Goal: Find specific page/section: Find specific page/section

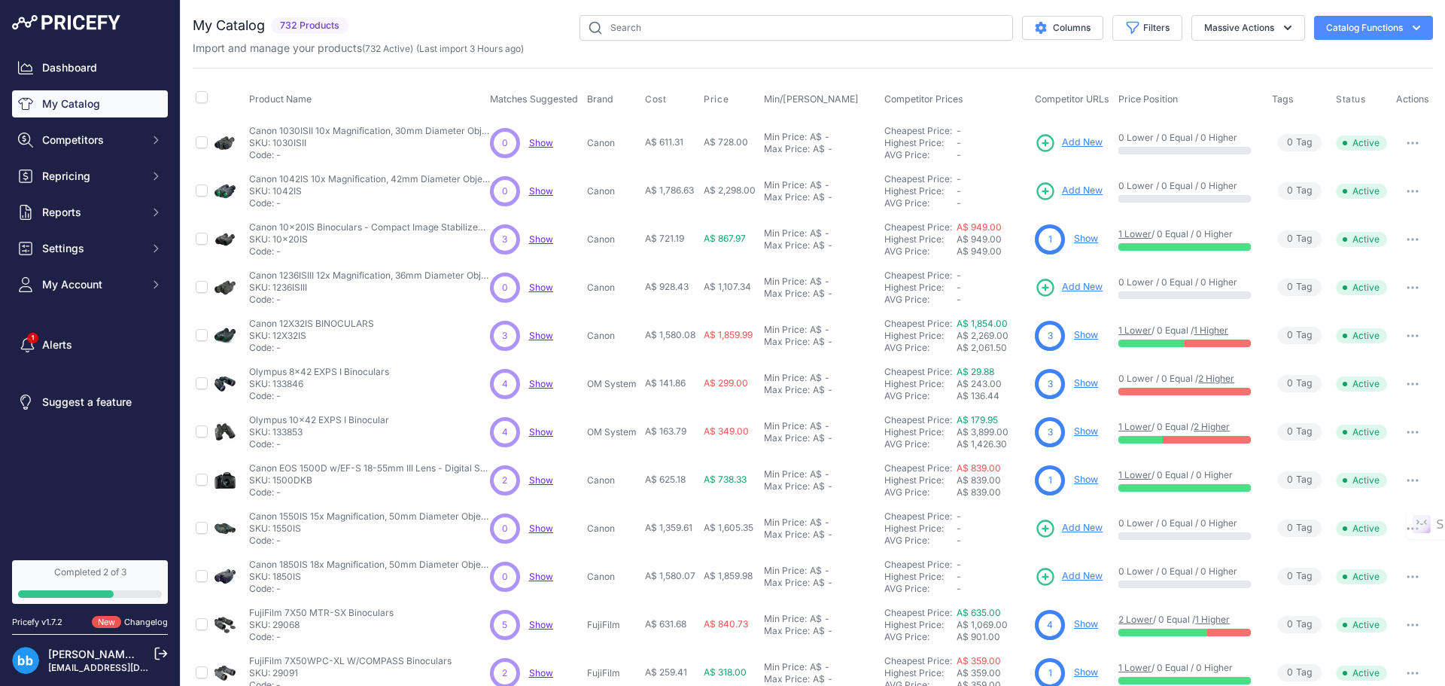
scroll to position [218, 0]
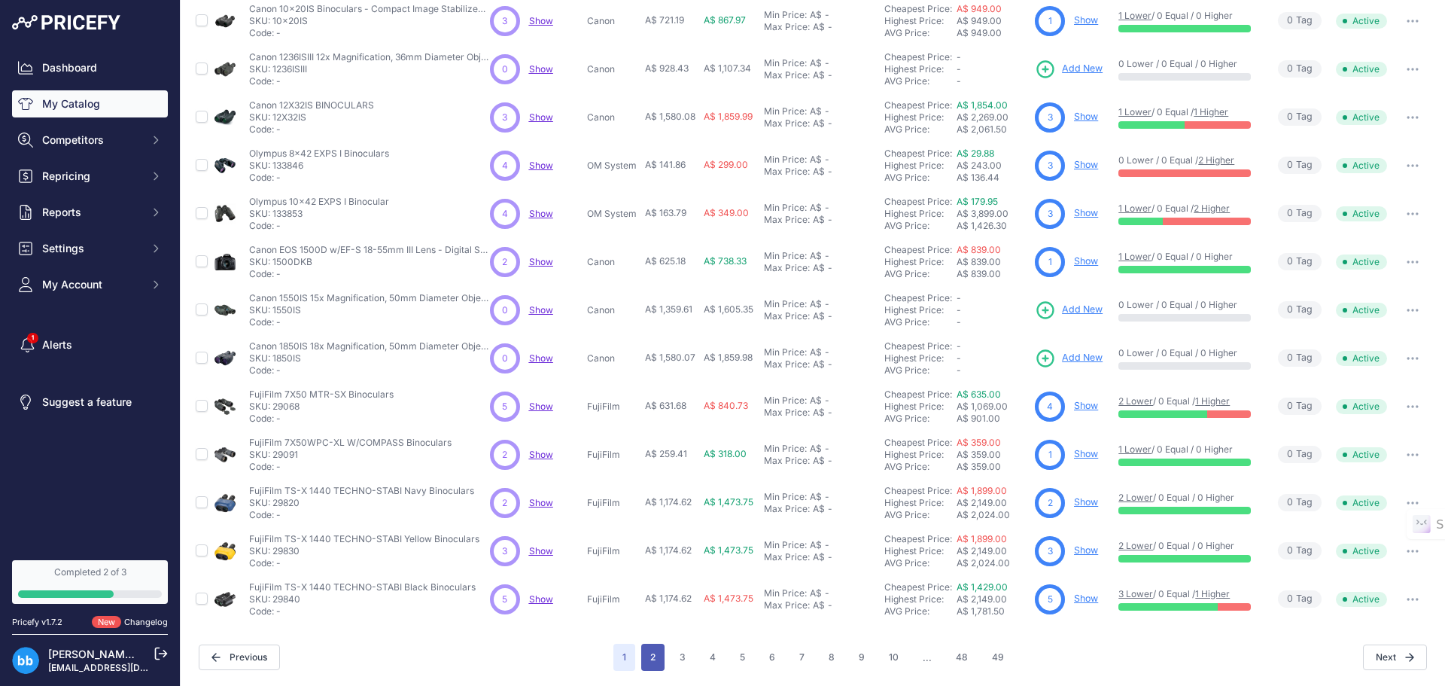
click at [649, 653] on button "2" at bounding box center [652, 657] width 23 height 27
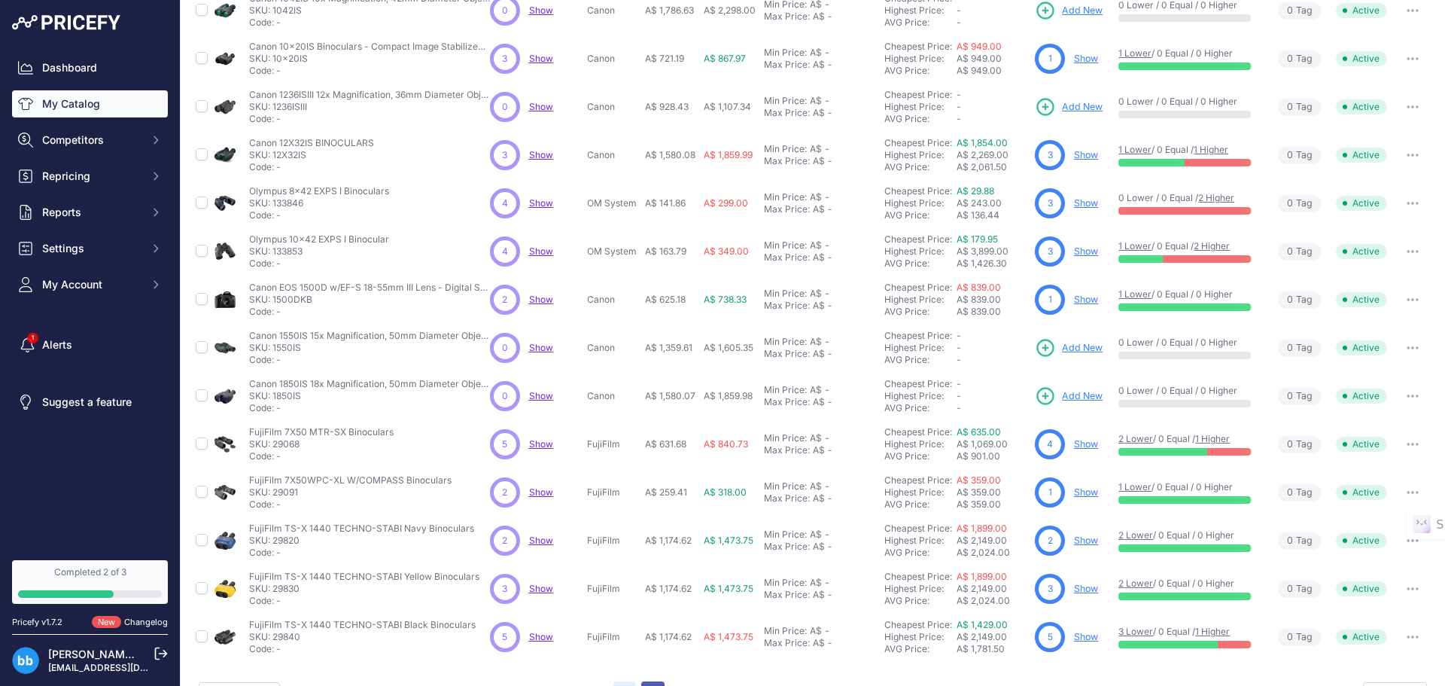
scroll to position [256, 0]
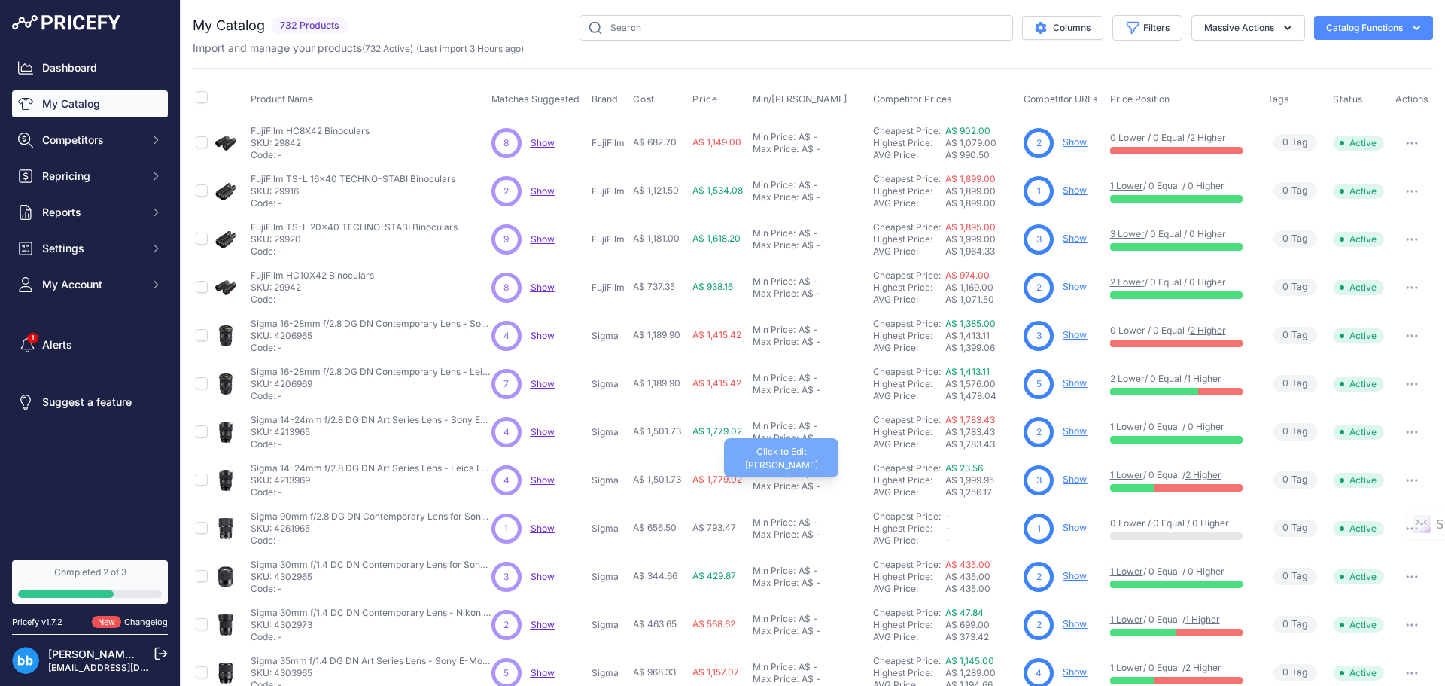
scroll to position [218, 0]
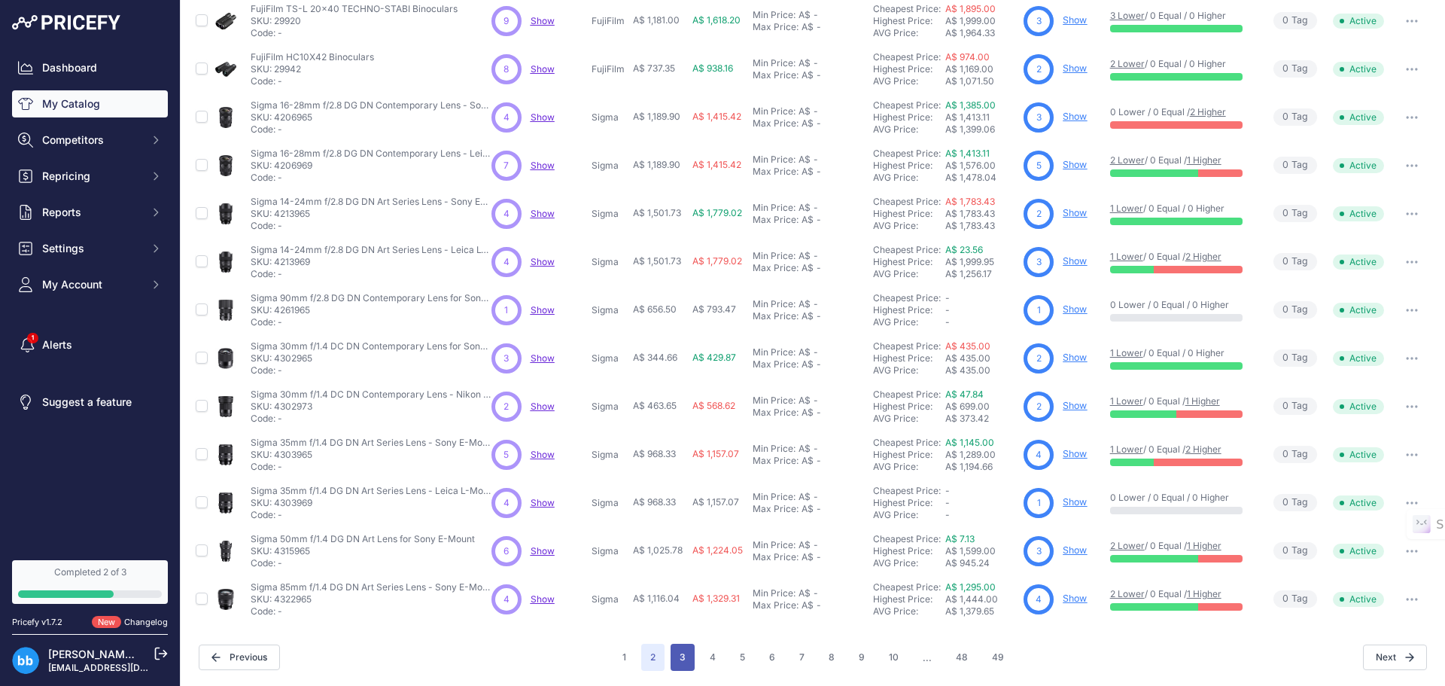
click at [673, 658] on button "3" at bounding box center [683, 657] width 24 height 27
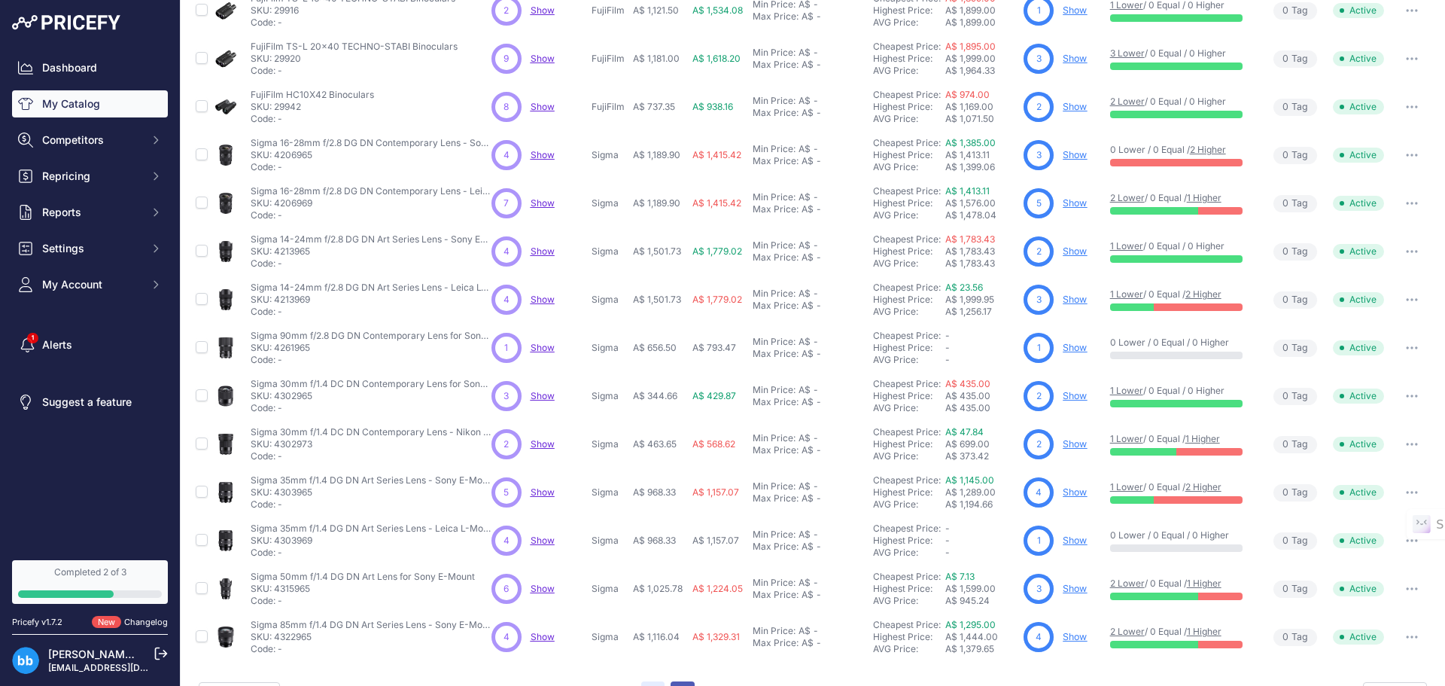
scroll to position [256, 0]
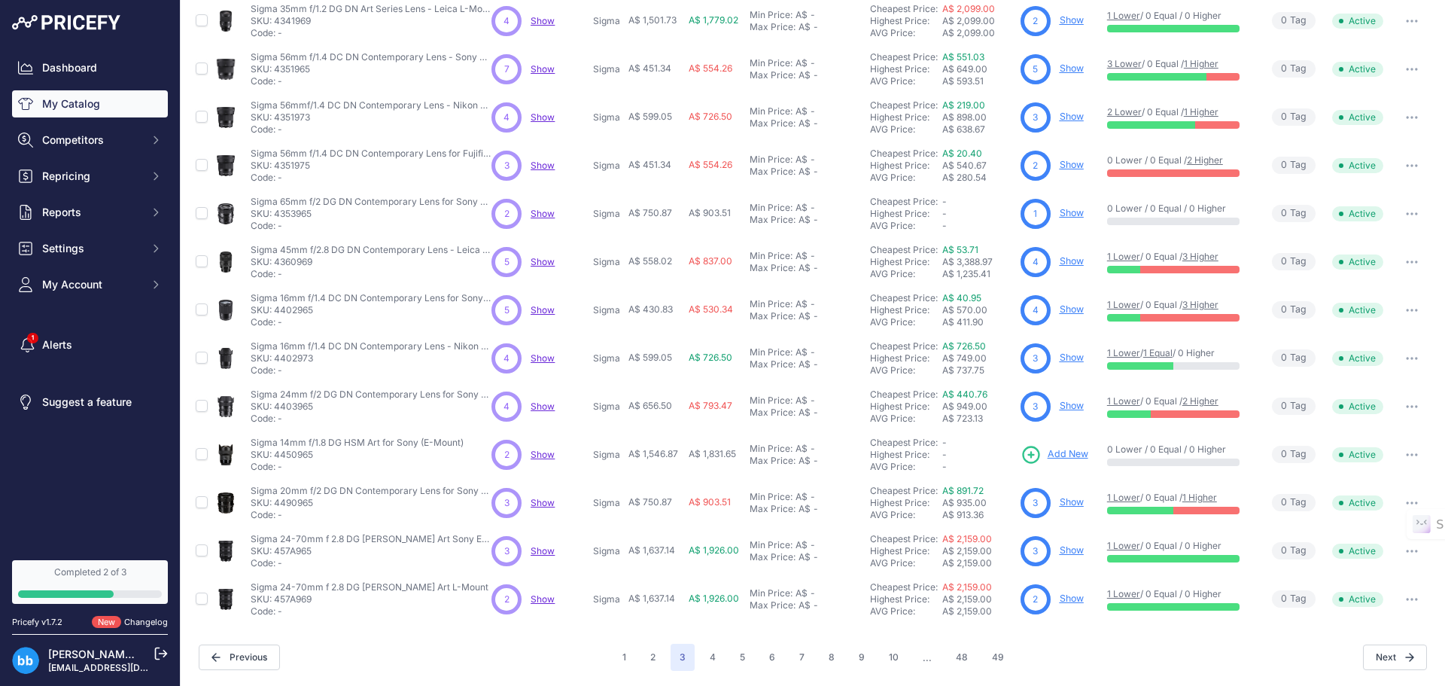
scroll to position [218, 0]
click at [620, 657] on button "1" at bounding box center [624, 657] width 22 height 27
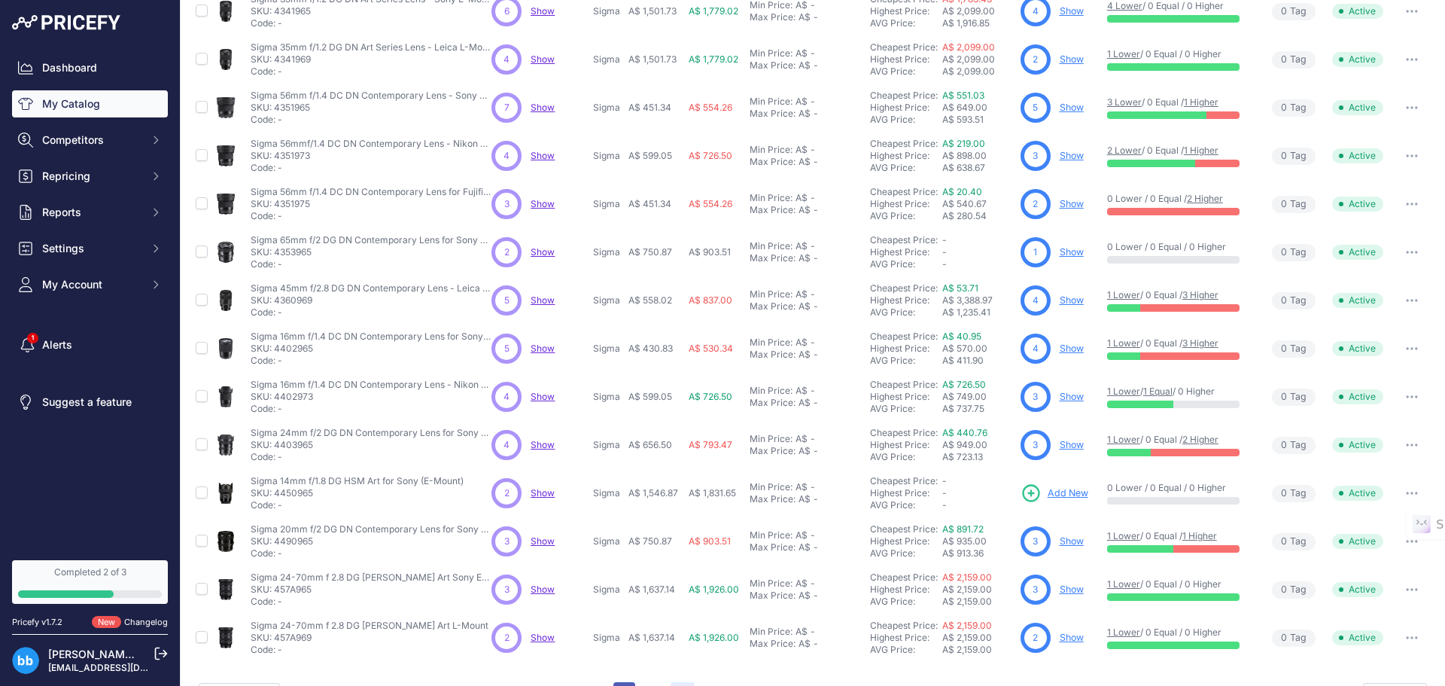
scroll to position [255, 0]
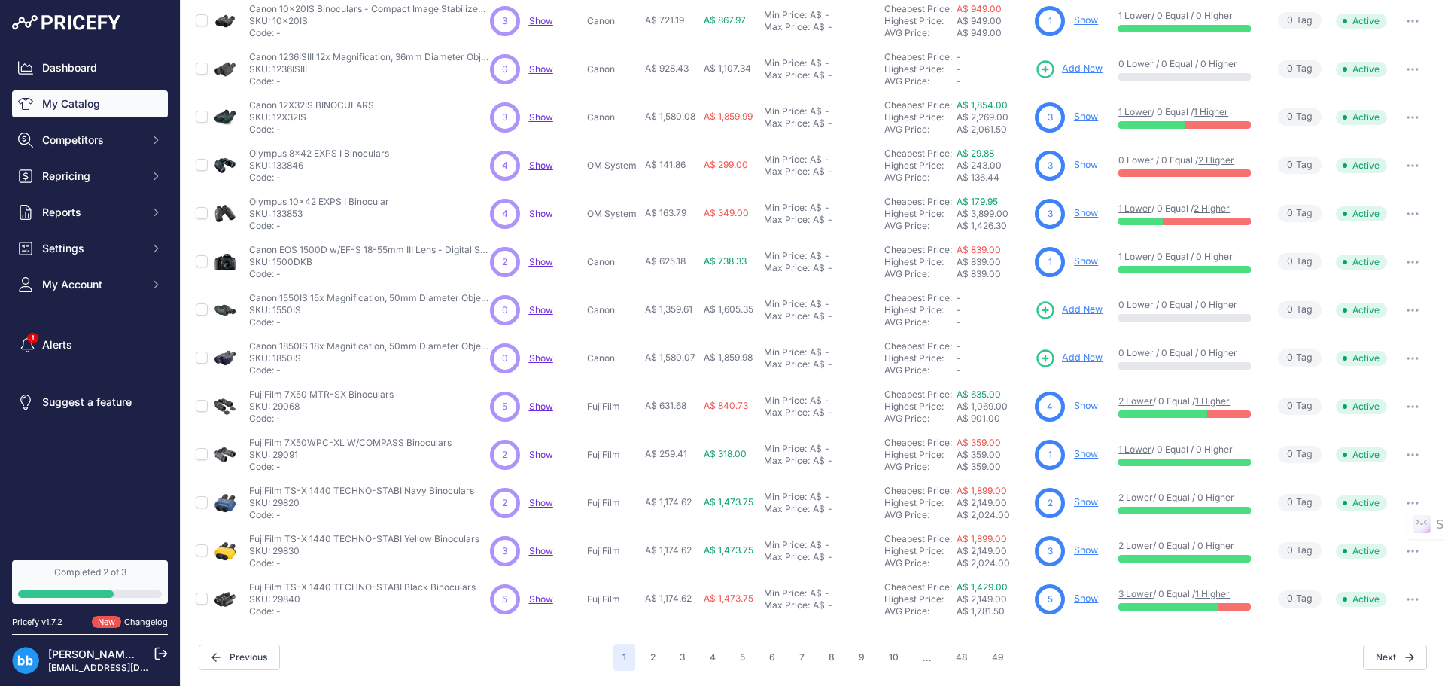
scroll to position [217, 0]
click at [702, 656] on button "4" at bounding box center [713, 658] width 24 height 27
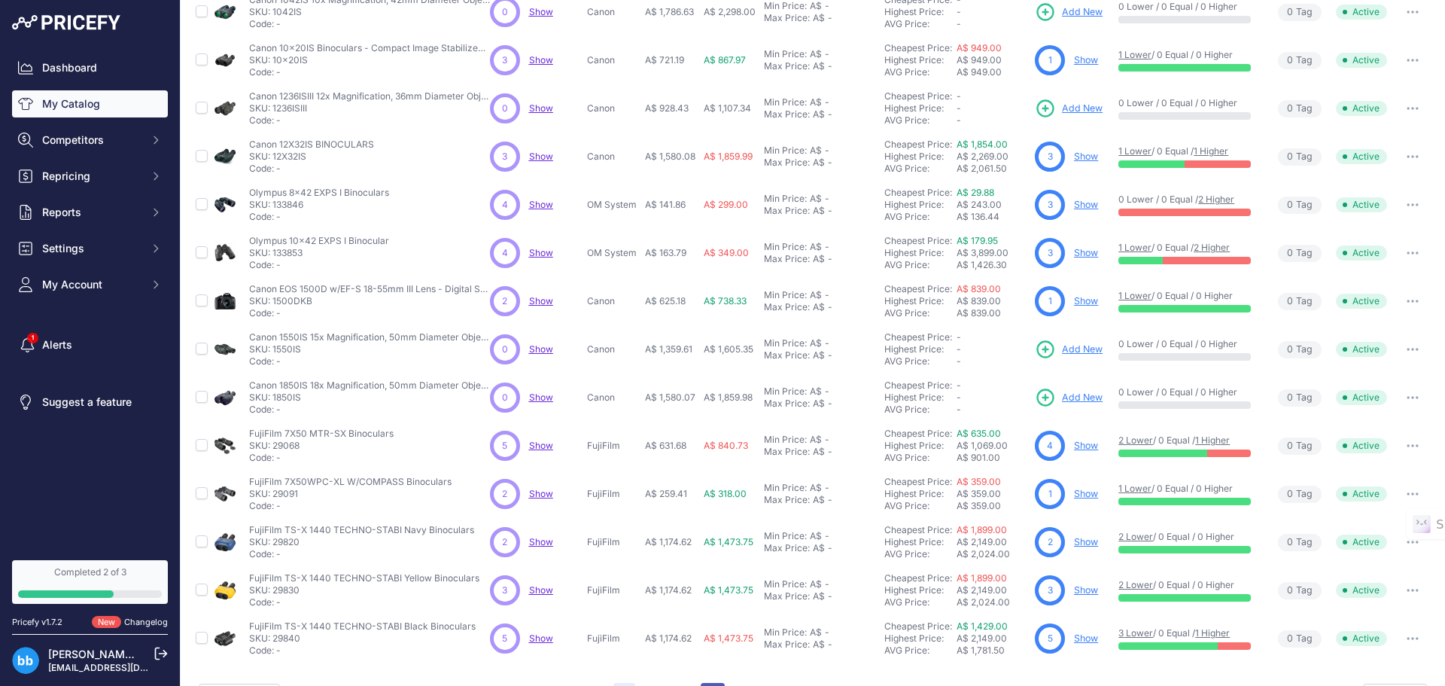
scroll to position [254, 0]
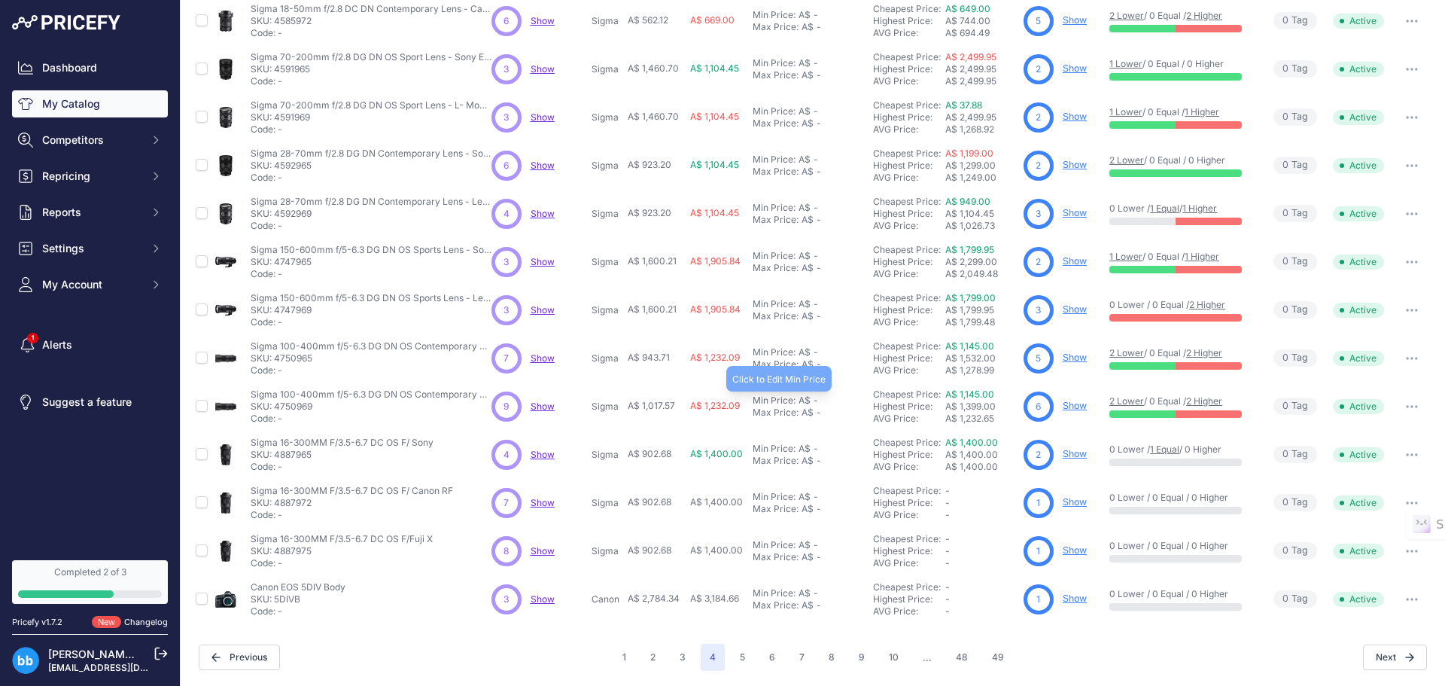
scroll to position [216, 0]
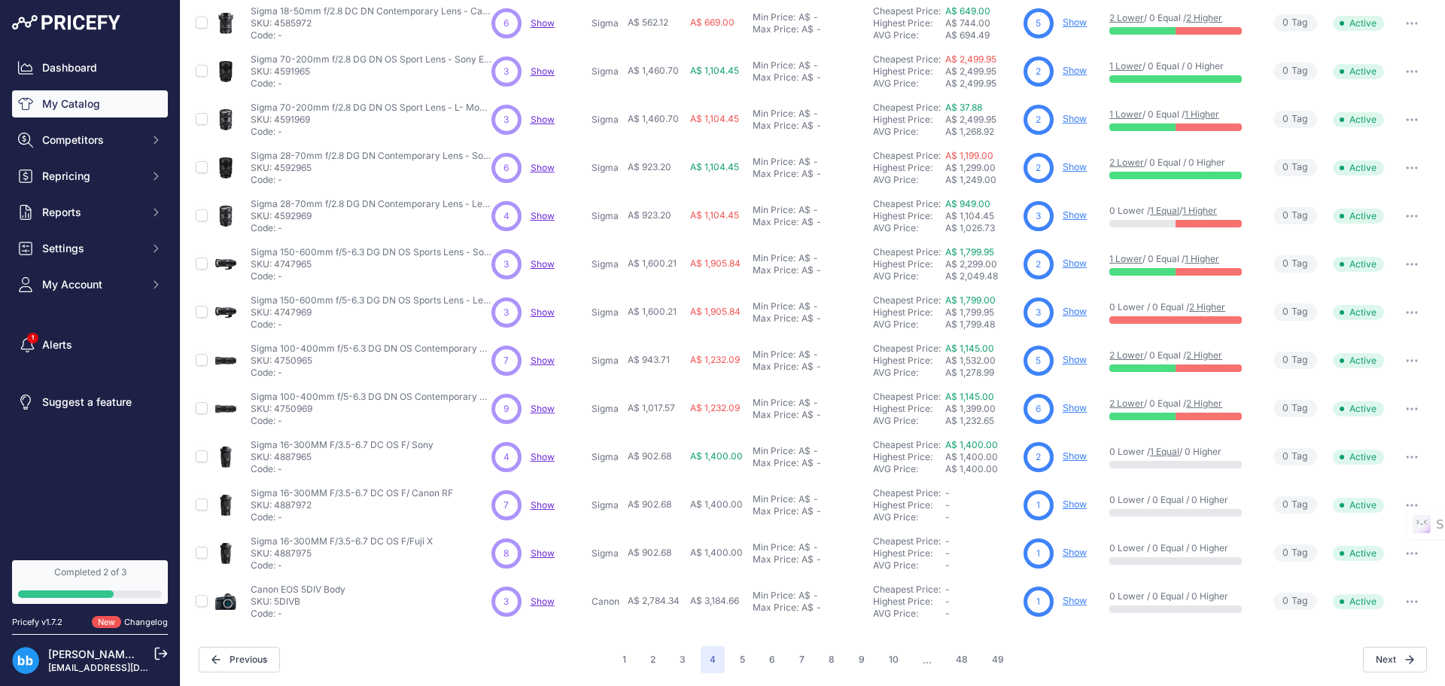
click at [541, 547] on span "Show" at bounding box center [543, 552] width 24 height 11
